Goal: Communication & Community: Answer question/provide support

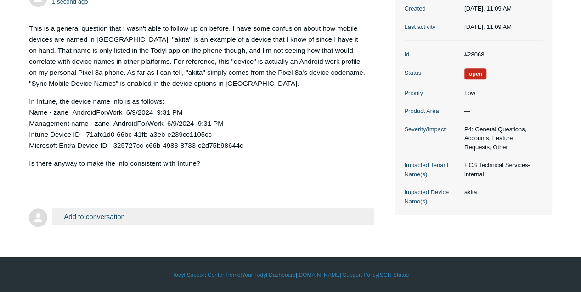
scroll to position [33, 0]
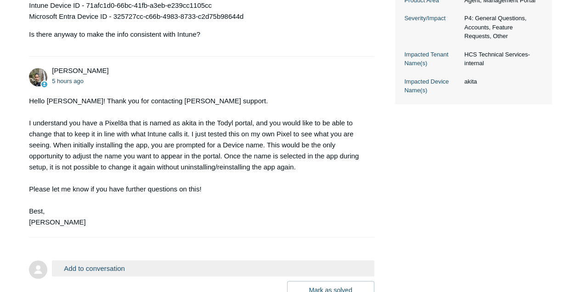
scroll to position [354, 0]
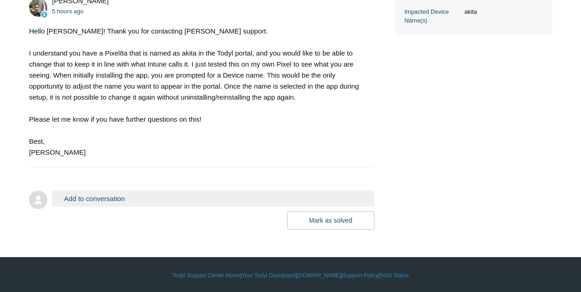
click at [109, 197] on button "Add to conversation" at bounding box center [213, 198] width 322 height 16
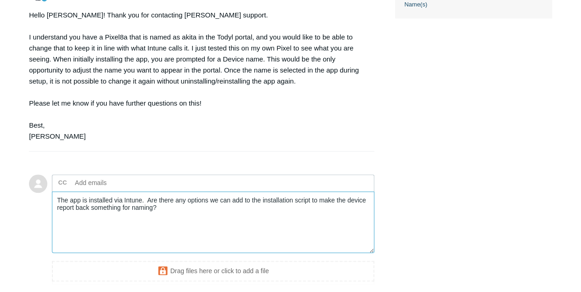
scroll to position [415, 0]
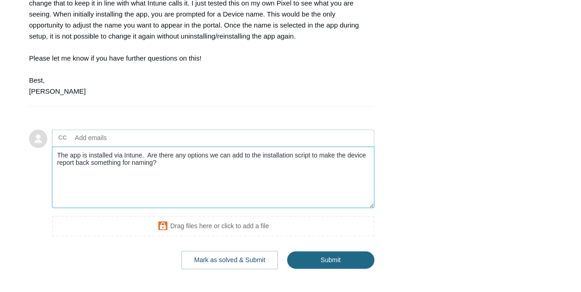
type textarea "The app is installed via Intune. Are there any options we can add to the instal…"
click at [324, 259] on input "Submit" at bounding box center [330, 260] width 87 height 18
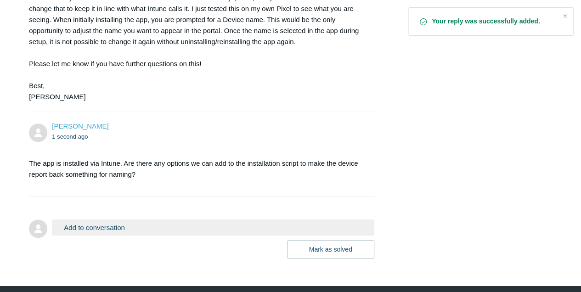
scroll to position [428, 0]
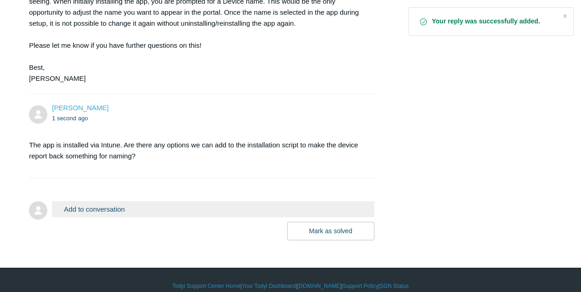
click at [96, 209] on button "Add to conversation" at bounding box center [213, 209] width 322 height 16
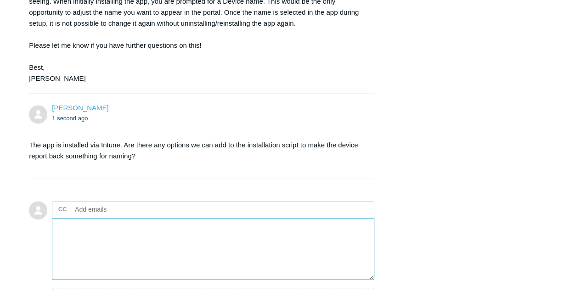
click at [142, 244] on textarea "Add your reply" at bounding box center [213, 249] width 322 height 62
paste textarea "https://support.todyl.com/hc/en-us/articles/1500000929861-Android-Using-SGN-Mob…"
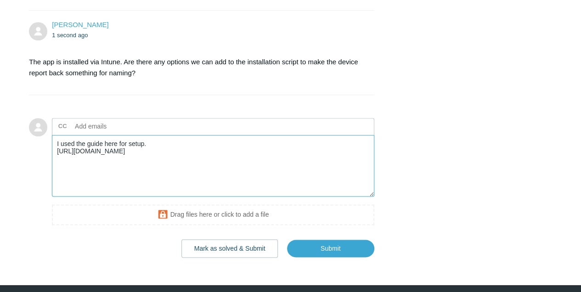
scroll to position [520, 0]
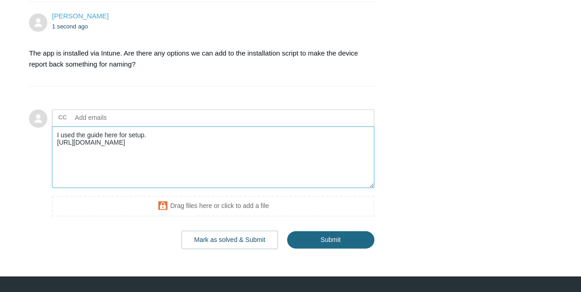
type textarea "I used the guide here for setup. https://support.todyl.com/hc/en-us/articles/15…"
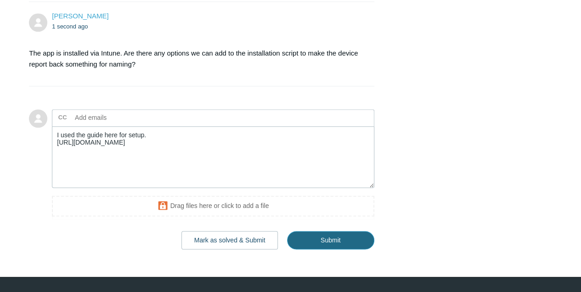
click at [335, 246] on input "Submit" at bounding box center [330, 240] width 87 height 18
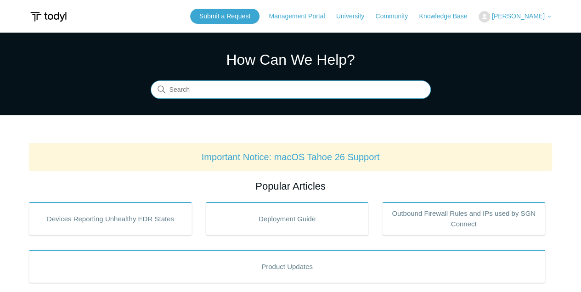
click at [203, 92] on input "Search" at bounding box center [291, 90] width 280 height 18
type input "intune"
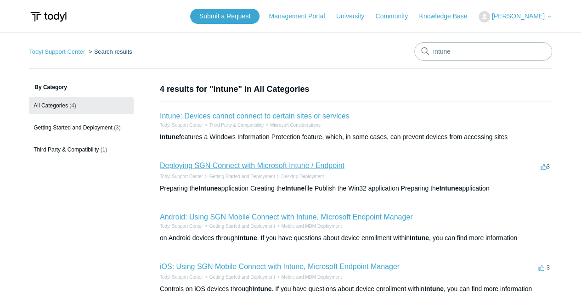
click at [257, 162] on link "Deploying SGN Connect with Microsoft Intune / Endpoint" at bounding box center [252, 166] width 185 height 8
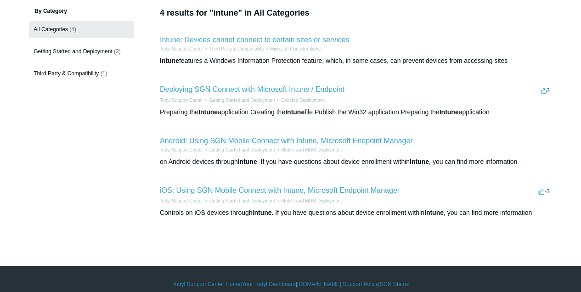
scroll to position [85, 0]
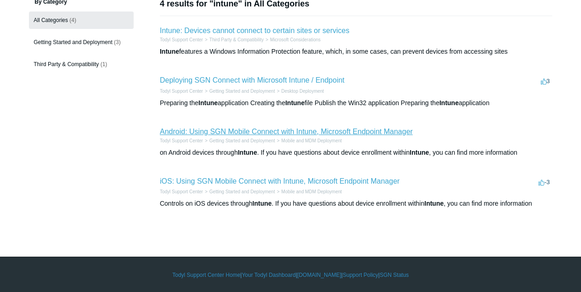
click at [280, 132] on link "Android: Using SGN Mobile Connect with Intune, Microsoft Endpoint Manager" at bounding box center [286, 132] width 253 height 8
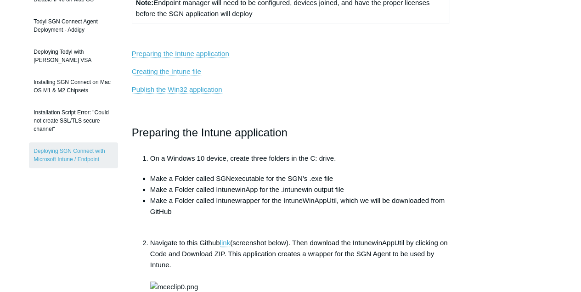
scroll to position [122, 0]
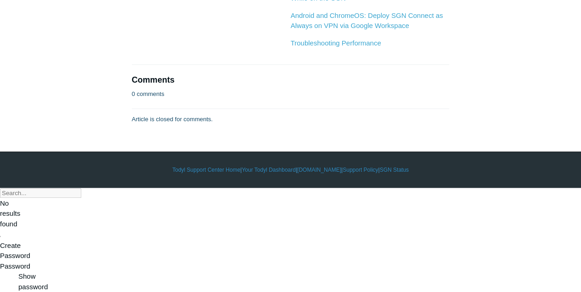
scroll to position [4100, 0]
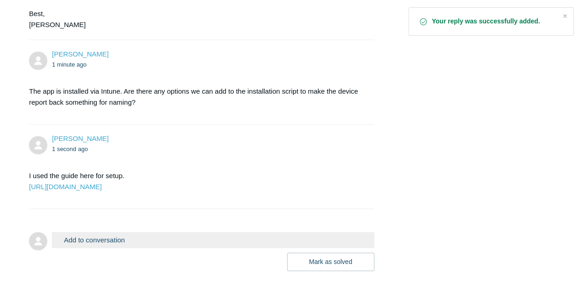
scroll to position [489, 0]
